Goal: Task Accomplishment & Management: Complete application form

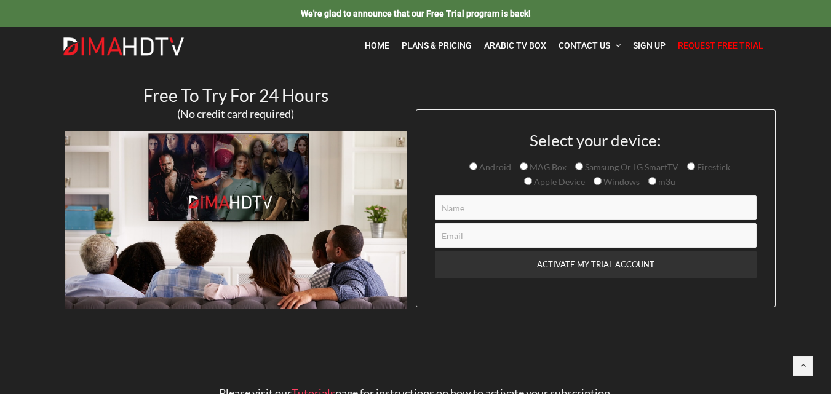
click at [472, 166] on input "Android" at bounding box center [473, 166] width 8 height 8
radio input "true"
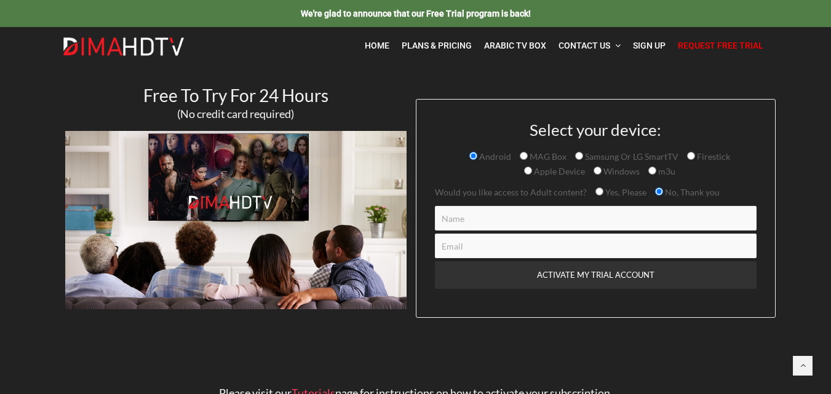
click at [529, 218] on input "Contact form" at bounding box center [596, 218] width 322 height 25
click at [655, 189] on input "No, Thank you" at bounding box center [659, 192] width 8 height 8
click at [596, 224] on input "Contact form" at bounding box center [596, 218] width 322 height 25
type input "Yassin El"
click at [470, 250] on input "Contact form" at bounding box center [596, 246] width 322 height 25
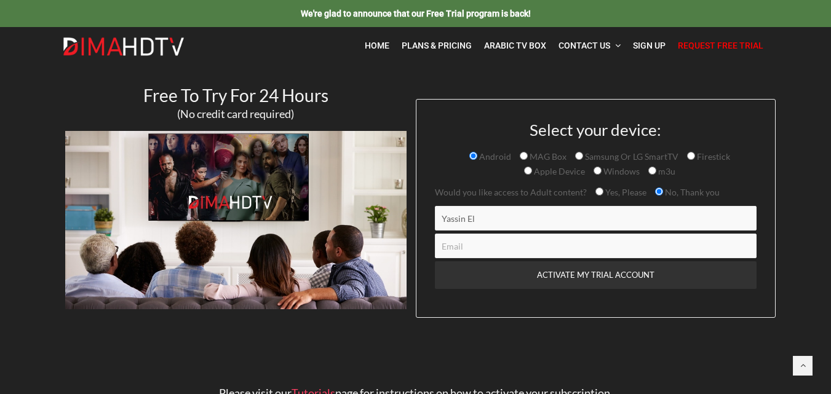
paste input "lwalida195603@gmail.com"
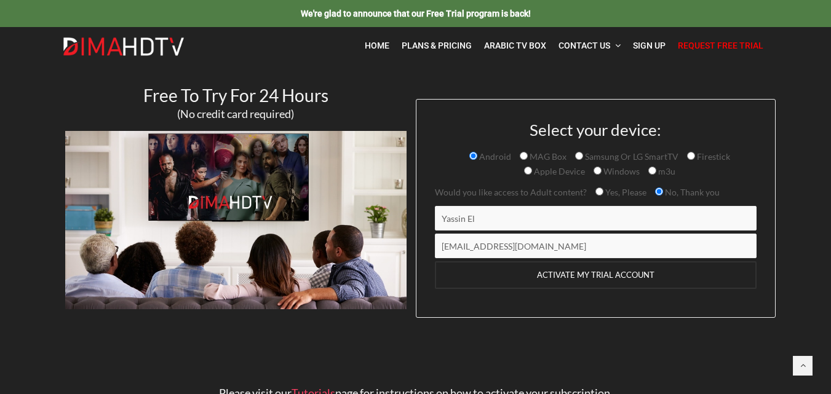
type input "lwalida195603@gmail.com"
click at [554, 277] on input "ACTIVATE MY TRIAL ACCOUNT" at bounding box center [596, 275] width 322 height 28
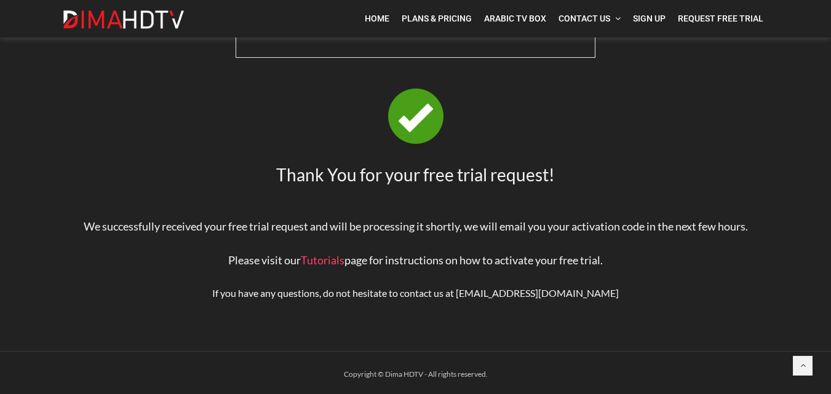
scroll to position [123, 0]
